Goal: Task Accomplishment & Management: Manage account settings

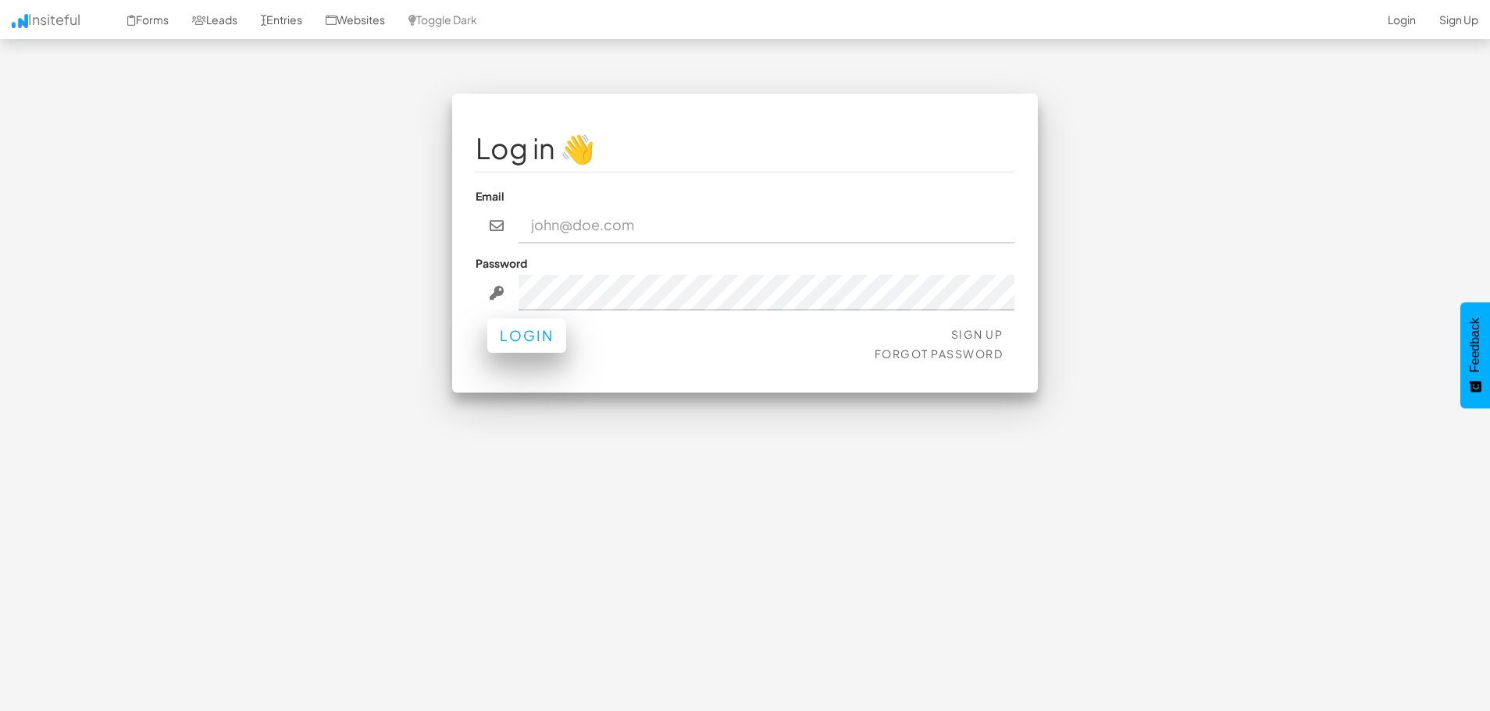
type input "[PERSON_NAME][EMAIL_ADDRESS][PERSON_NAME][DOMAIN_NAME]"
click at [543, 339] on button "Login" at bounding box center [526, 336] width 79 height 34
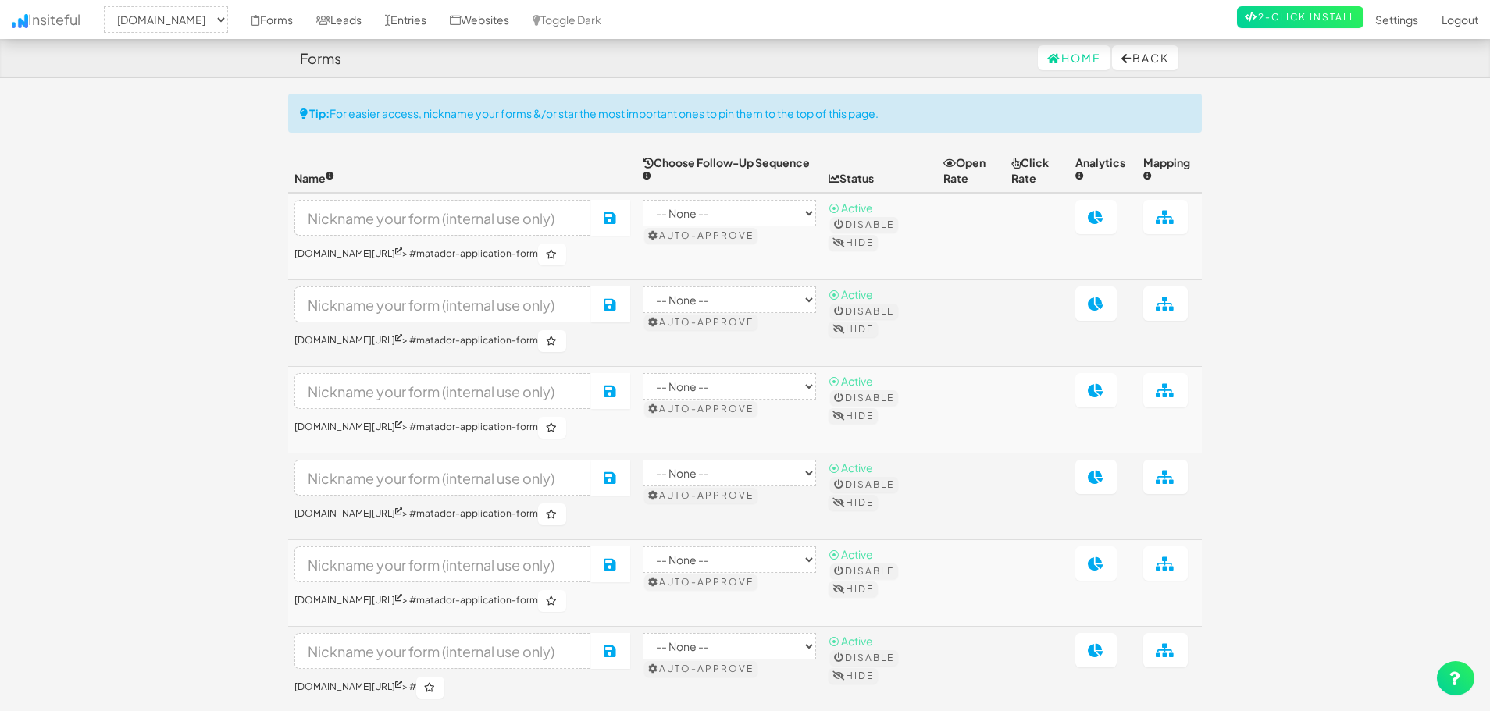
select select "1694"
click at [329, 259] on link "[DOMAIN_NAME][URL]" at bounding box center [348, 254] width 108 height 12
click at [304, 20] on link "Forms" at bounding box center [272, 19] width 65 height 39
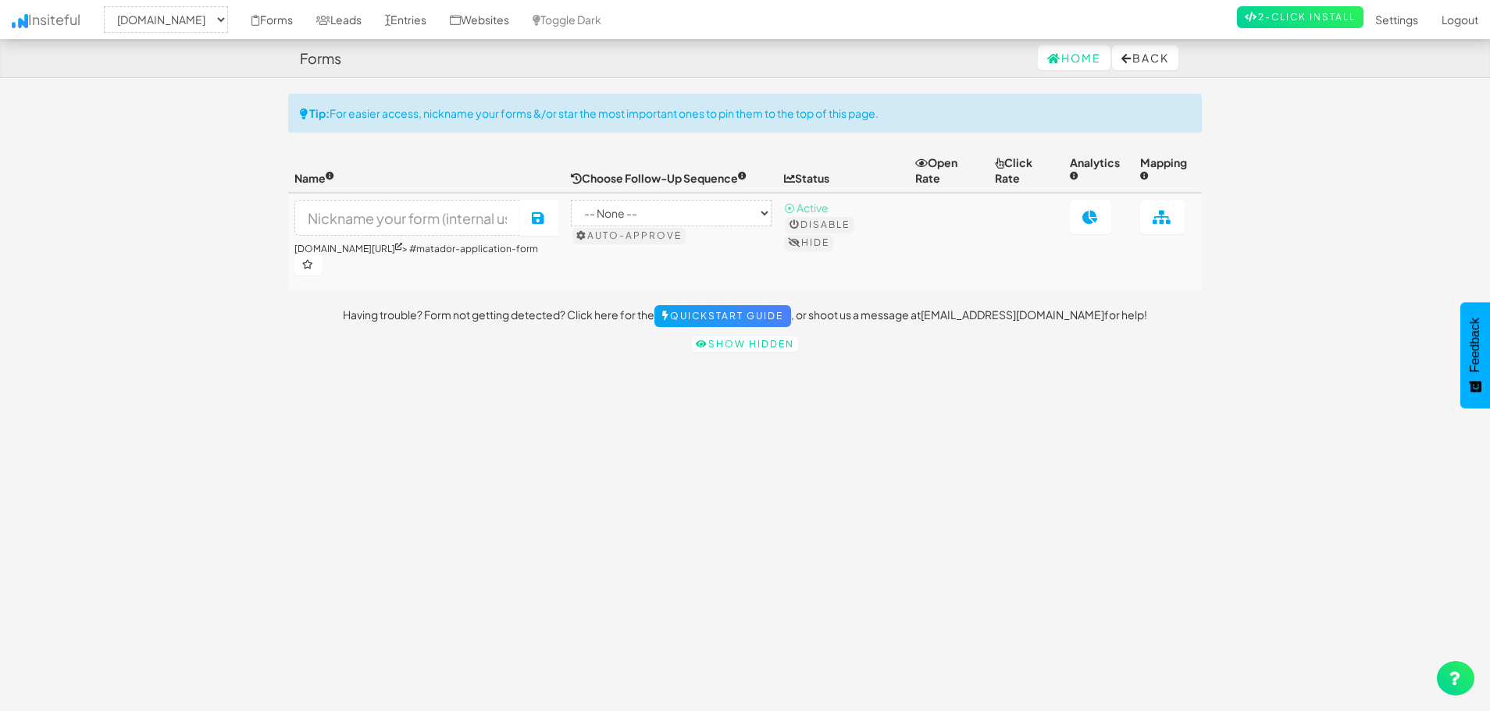
select select "1694"
click at [1111, 212] on link at bounding box center [1090, 217] width 41 height 34
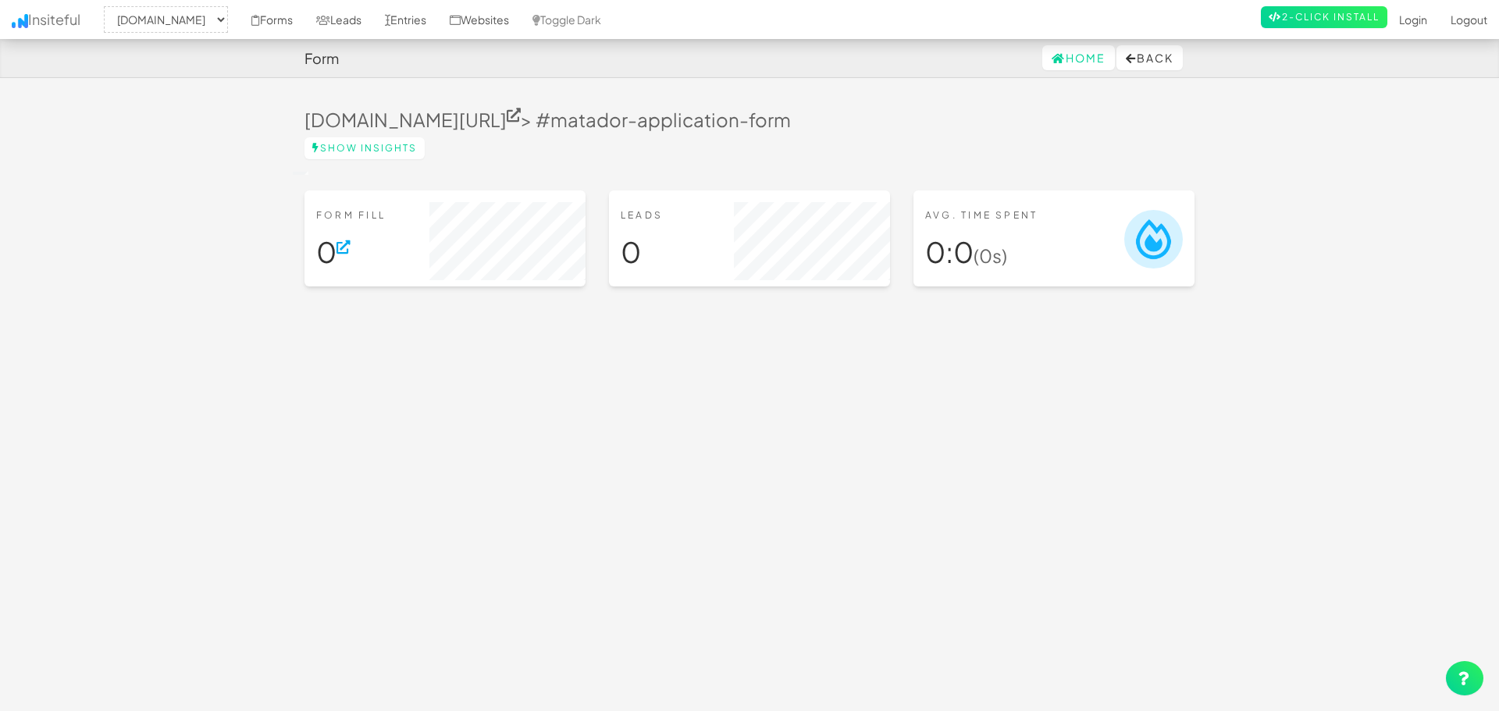
select select "1694"
click at [438, 17] on link "Entries" at bounding box center [405, 19] width 65 height 39
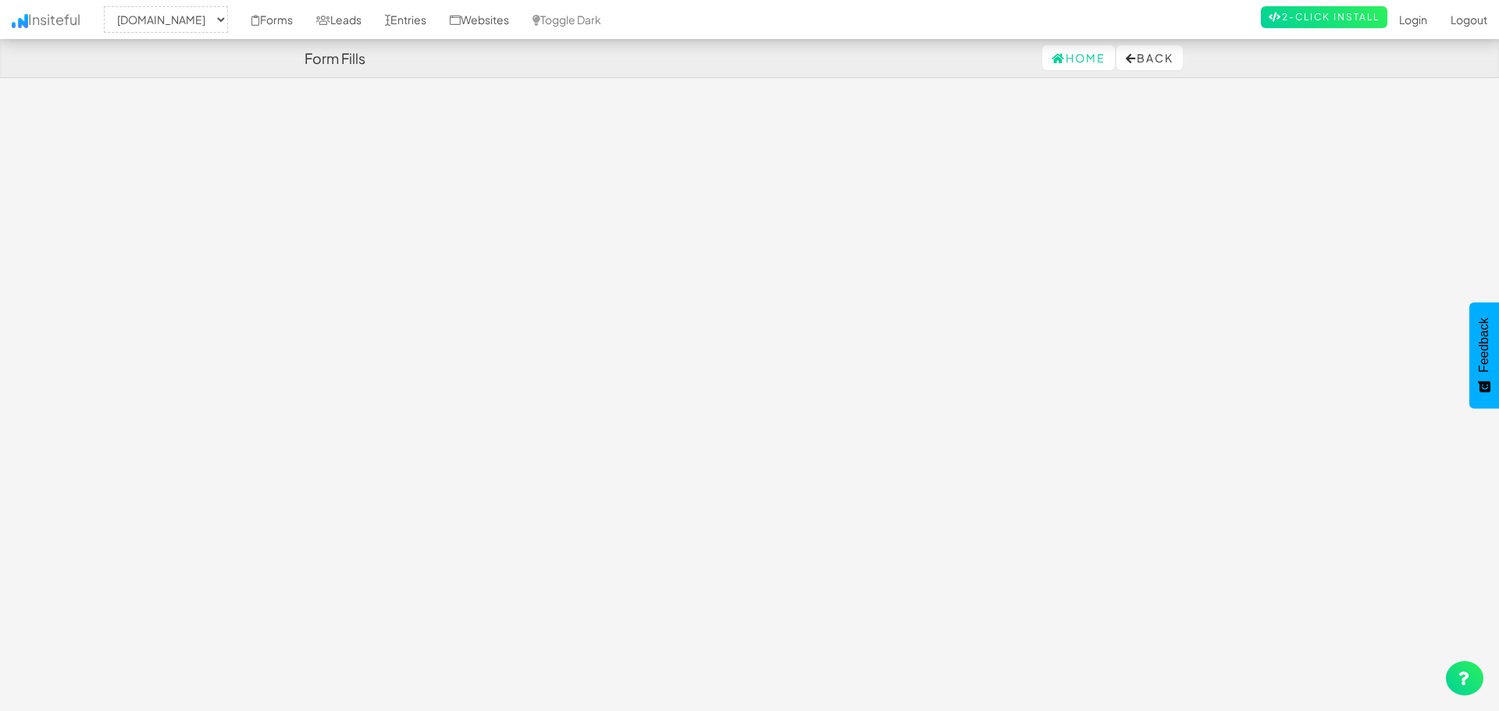
select select "1694"
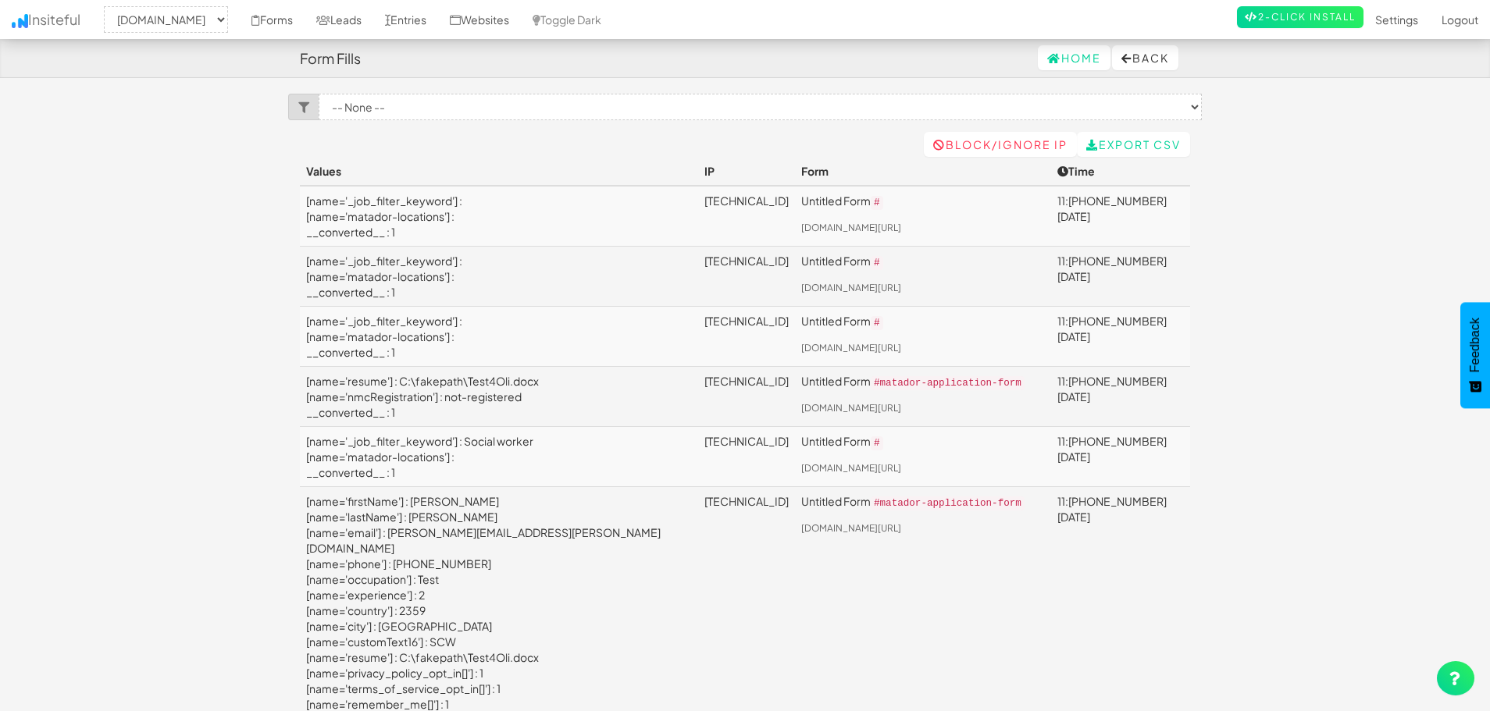
select select "1692"
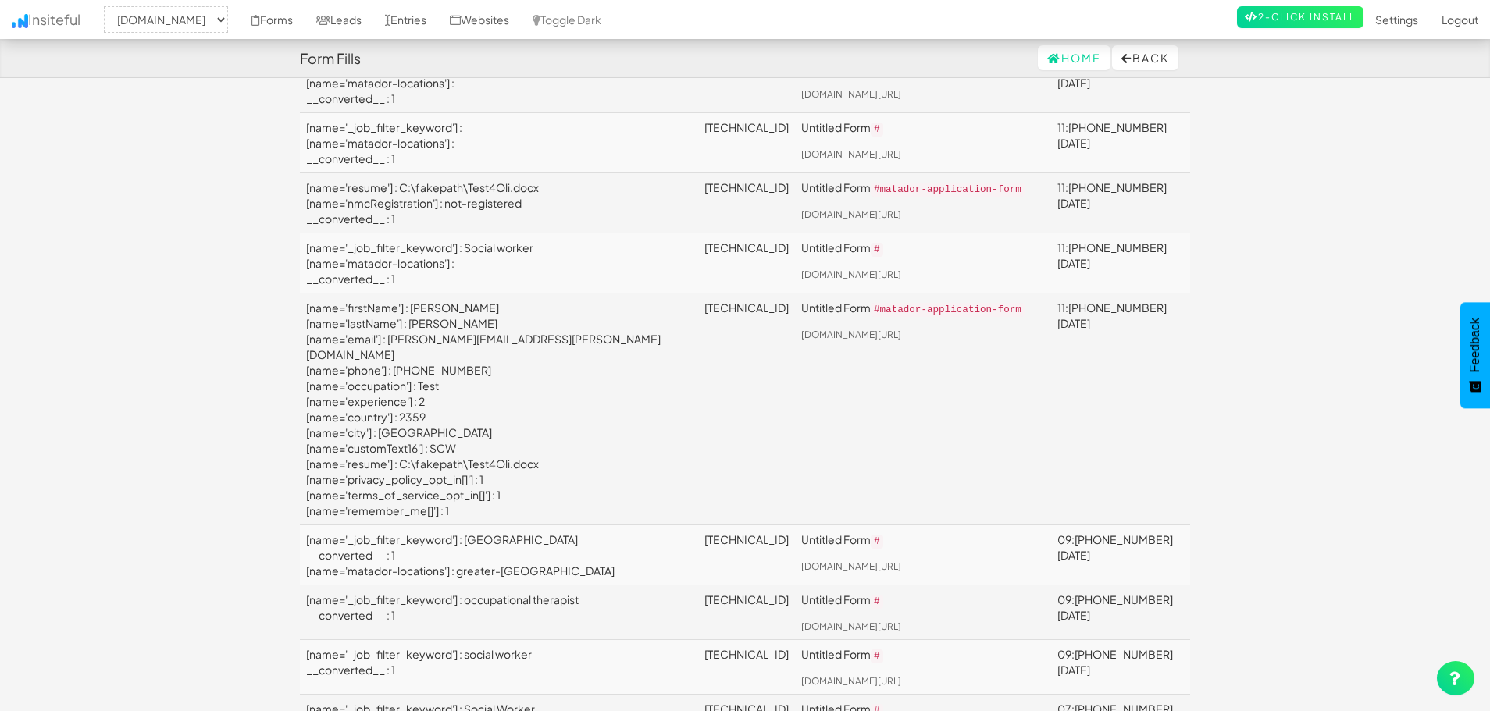
scroll to position [234, 0]
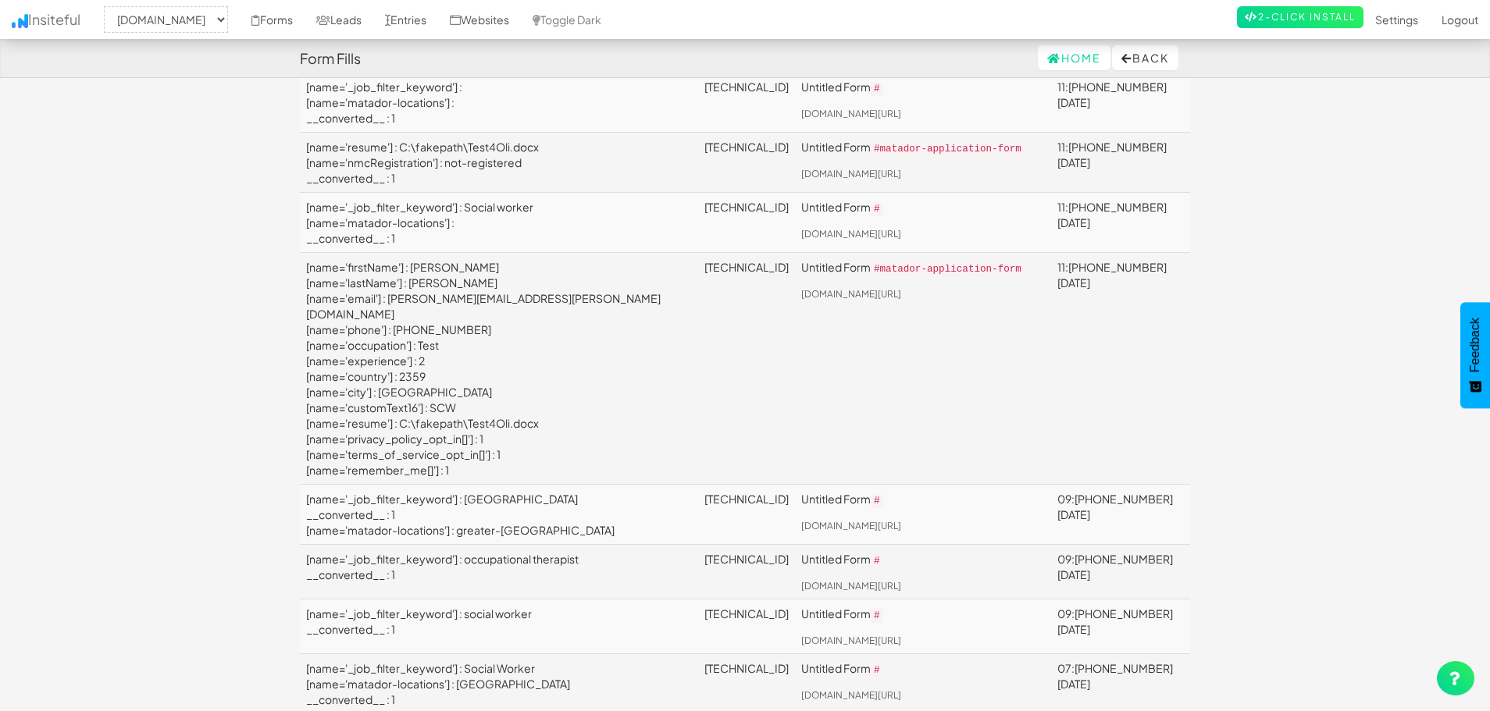
drag, startPoint x: 308, startPoint y: 325, endPoint x: 524, endPoint y: 508, distance: 283.6
click at [524, 485] on td "[name='firstName'] : James test [name='lastName'] : Lane [name='email'] : james…" at bounding box center [499, 369] width 398 height 232
click at [538, 453] on td "[name='firstName'] : James test [name='lastName'] : Lane [name='email'] : james…" at bounding box center [499, 369] width 398 height 232
drag, startPoint x: 509, startPoint y: 518, endPoint x: 301, endPoint y: 331, distance: 279.7
click at [301, 331] on td "[name='firstName'] : James test [name='lastName'] : Lane [name='email'] : james…" at bounding box center [499, 369] width 398 height 232
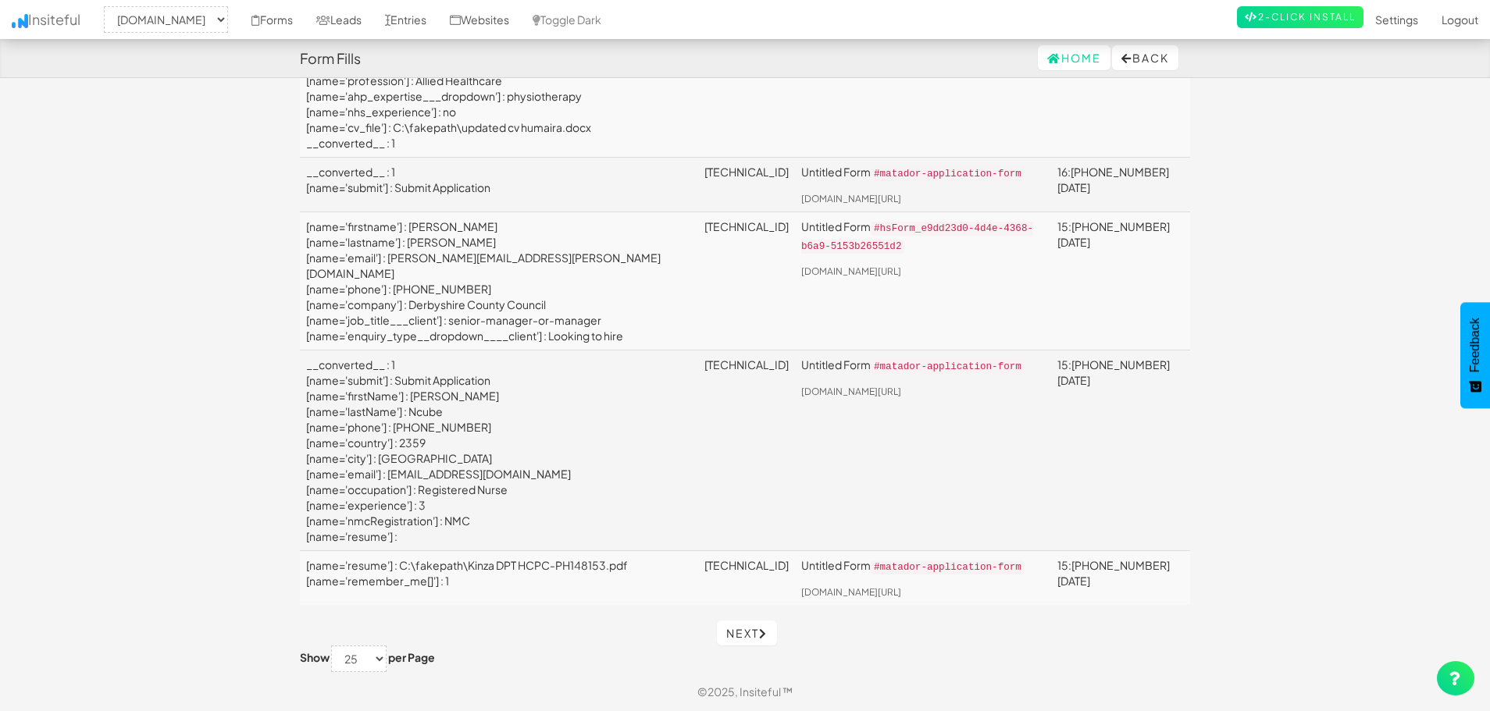
scroll to position [2163, 0]
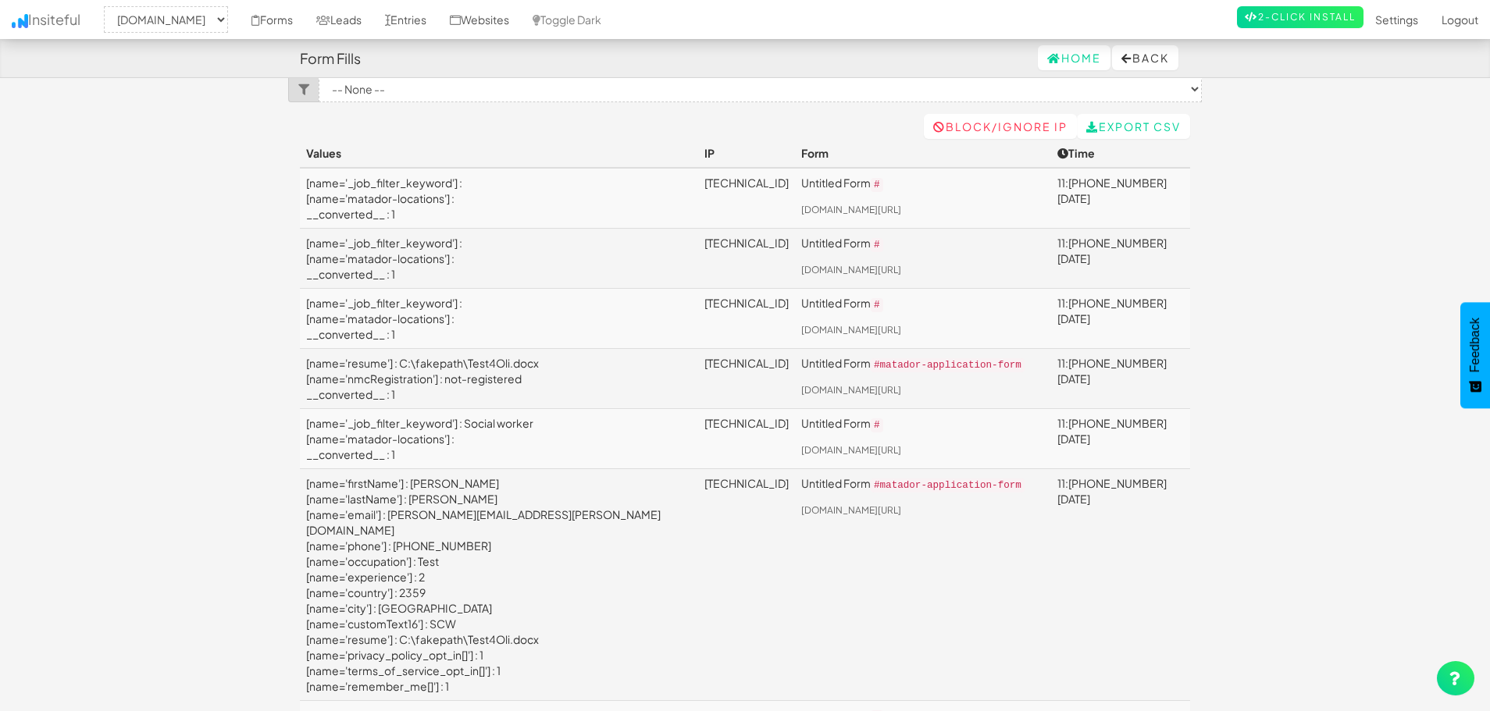
scroll to position [0, 0]
